Goal: Transaction & Acquisition: Purchase product/service

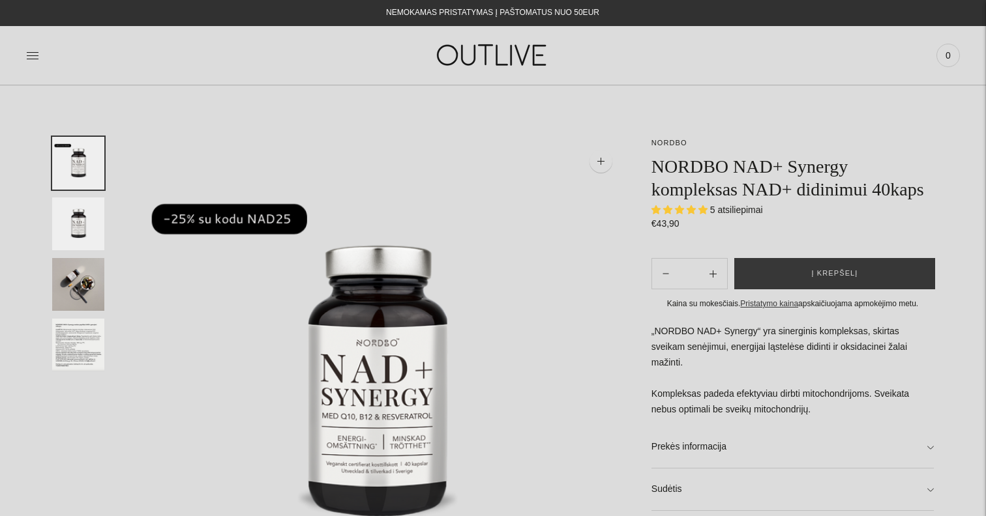
select select "**********"
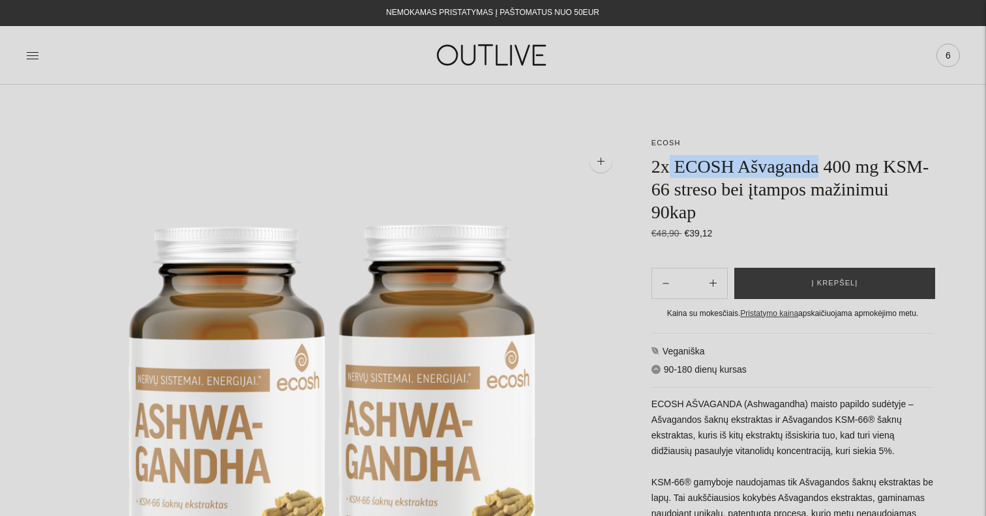
click at [953, 62] on span "6" at bounding box center [948, 55] width 18 height 18
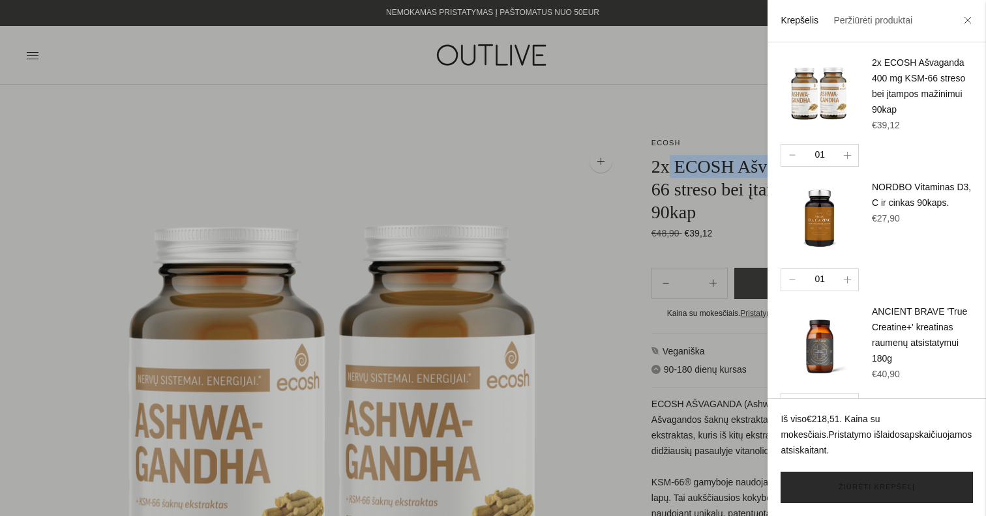
click at [881, 492] on link "Žiūrėti krepšelį" at bounding box center [876, 487] width 192 height 31
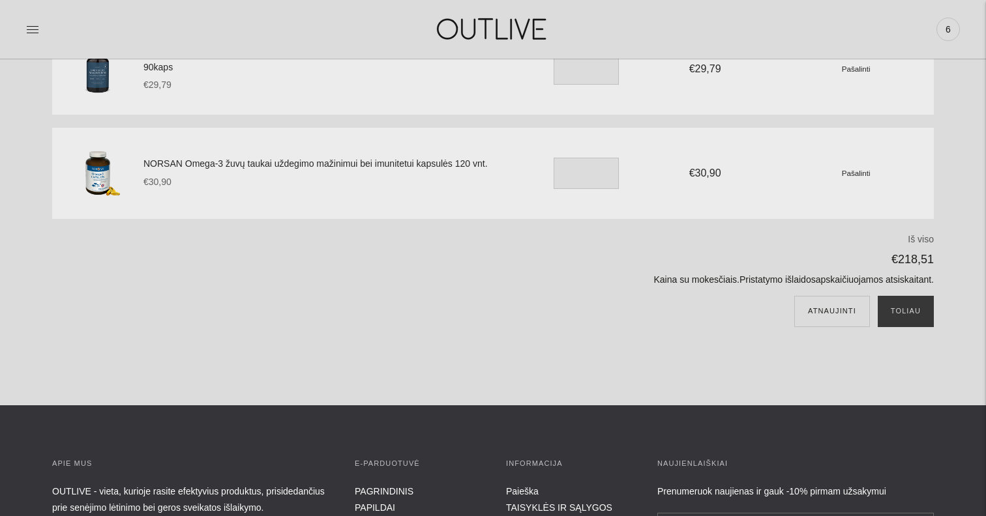
scroll to position [564, 0]
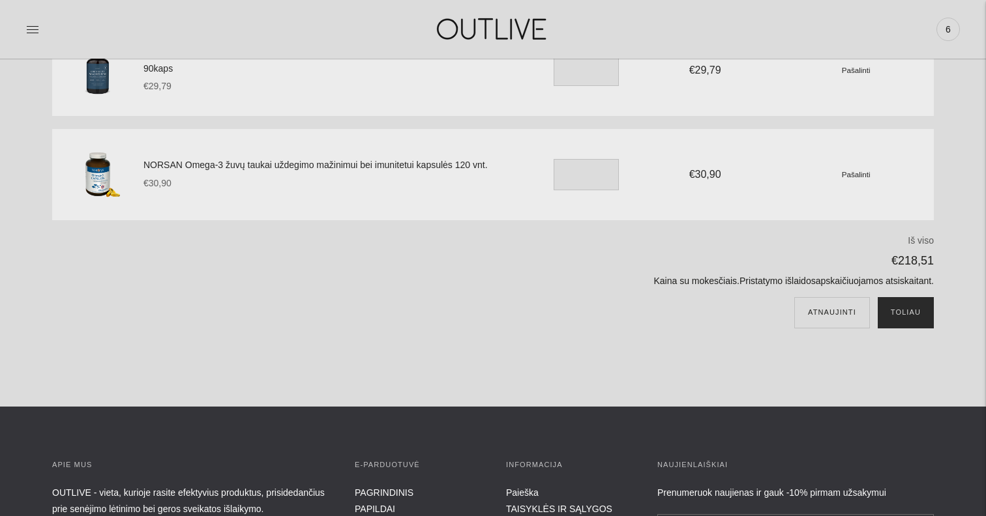
click at [909, 311] on button "Toliau" at bounding box center [905, 312] width 56 height 31
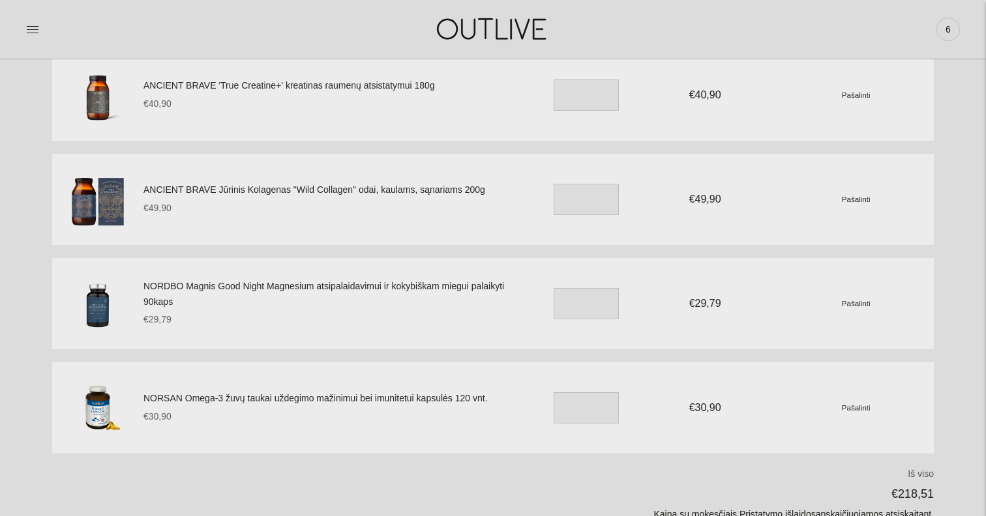
scroll to position [338, 0]
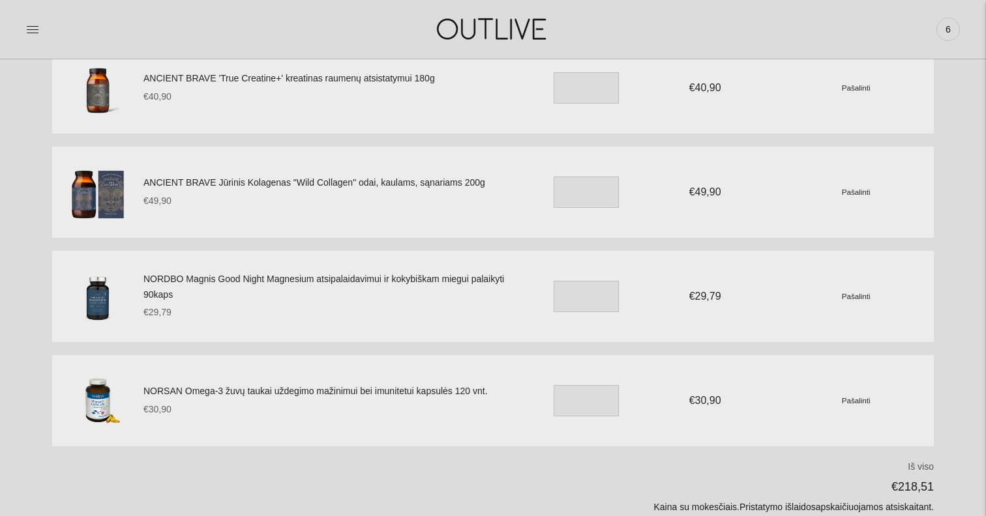
click at [239, 388] on link "NORSAN Omega-3 žuvų taukai uždegimo mažinimui bei imunitetui kapsulės 120 vnt." at bounding box center [330, 392] width 375 height 16
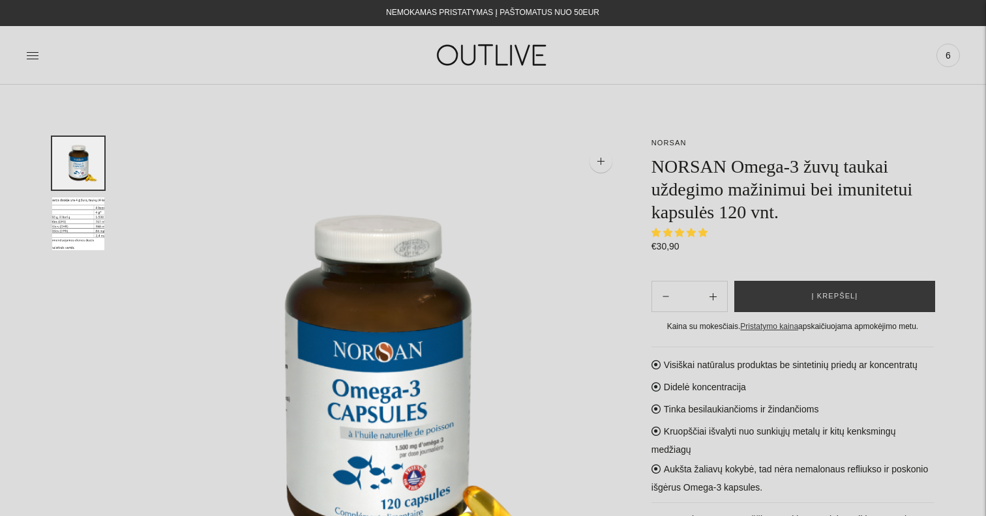
select select "**********"
drag, startPoint x: 671, startPoint y: 168, endPoint x: 731, endPoint y: 168, distance: 60.0
click at [731, 168] on h1 "NORSAN Omega-3 žuvų taukai uždegimo mažinimui bei imunitetui kapsulės 120 vnt." at bounding box center [792, 189] width 282 height 68
copy h1 "NORSAN"
click at [724, 168] on h1 "NORSAN Omega-3 žuvų taukai uždegimo mažinimui bei imunitetui kapsulės 120 vnt." at bounding box center [792, 189] width 282 height 68
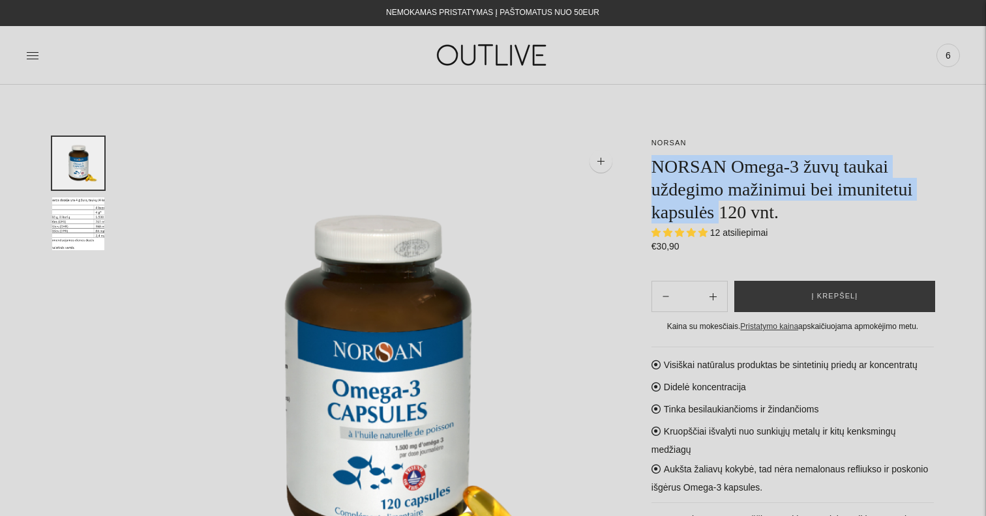
drag, startPoint x: 814, startPoint y: 216, endPoint x: 643, endPoint y: 167, distance: 177.7
copy h1 "NORSAN Omega-3 žuvų taukai uždegimo mažinimui bei imunitetui kapsulės"
